Goal: Task Accomplishment & Management: Manage account settings

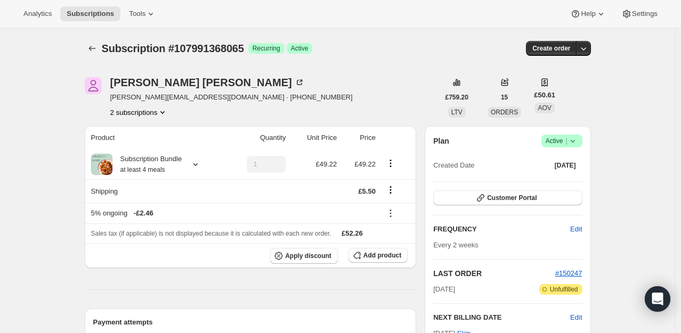
click at [575, 143] on icon at bounding box center [572, 141] width 11 height 11
click at [554, 158] on span "Pause subscription" at bounding box center [564, 162] width 59 height 8
